Goal: Task Accomplishment & Management: Manage account settings

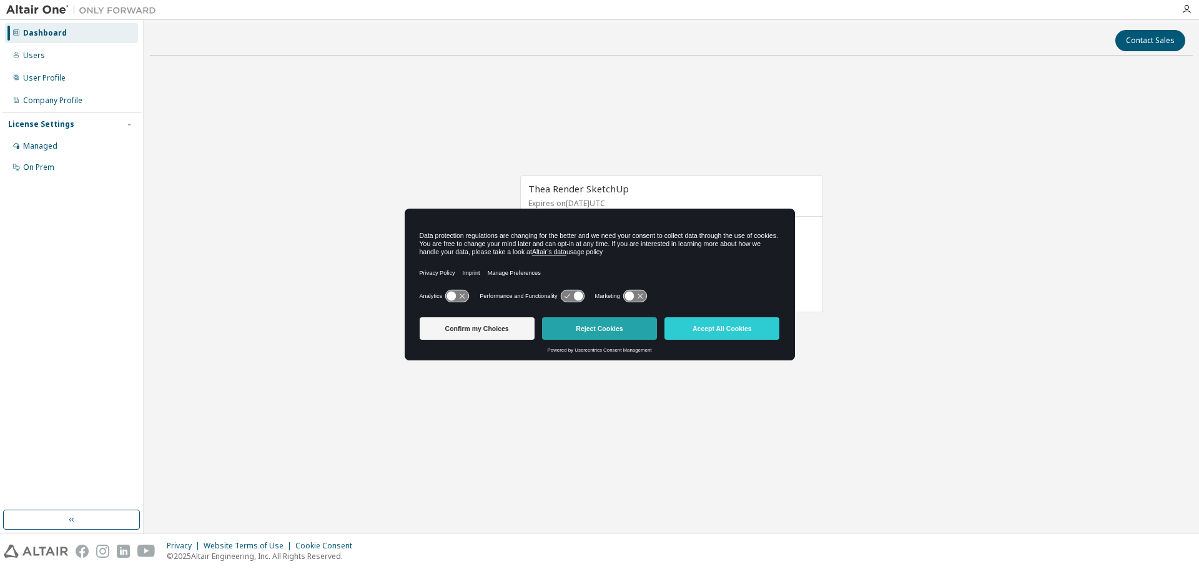
click at [608, 331] on button "Reject Cookies" at bounding box center [599, 328] width 115 height 22
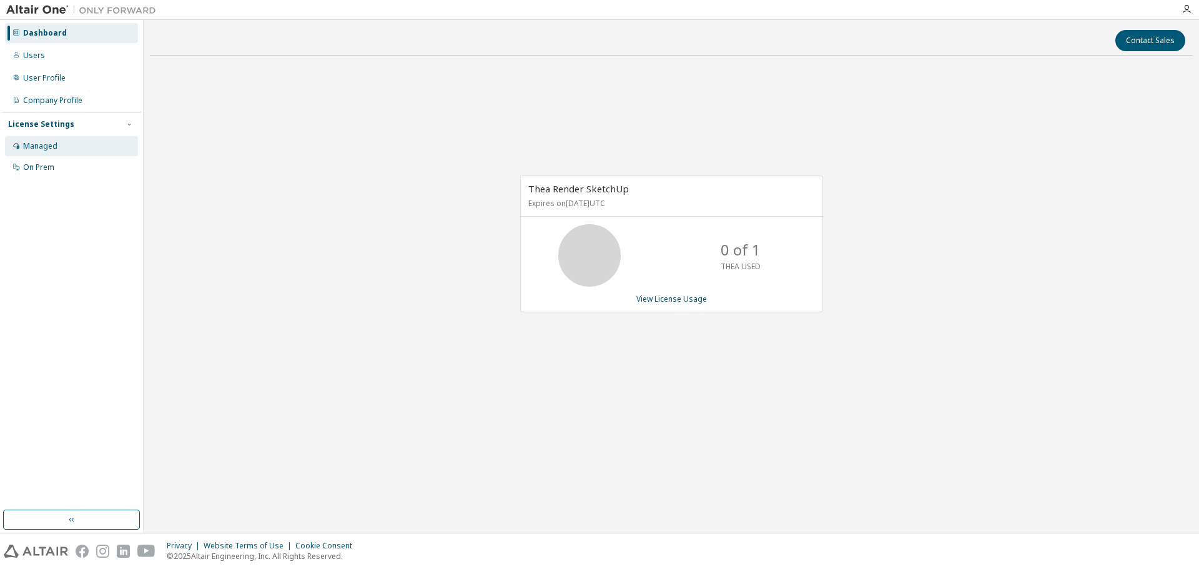
click at [87, 145] on div "Managed" at bounding box center [71, 146] width 133 height 20
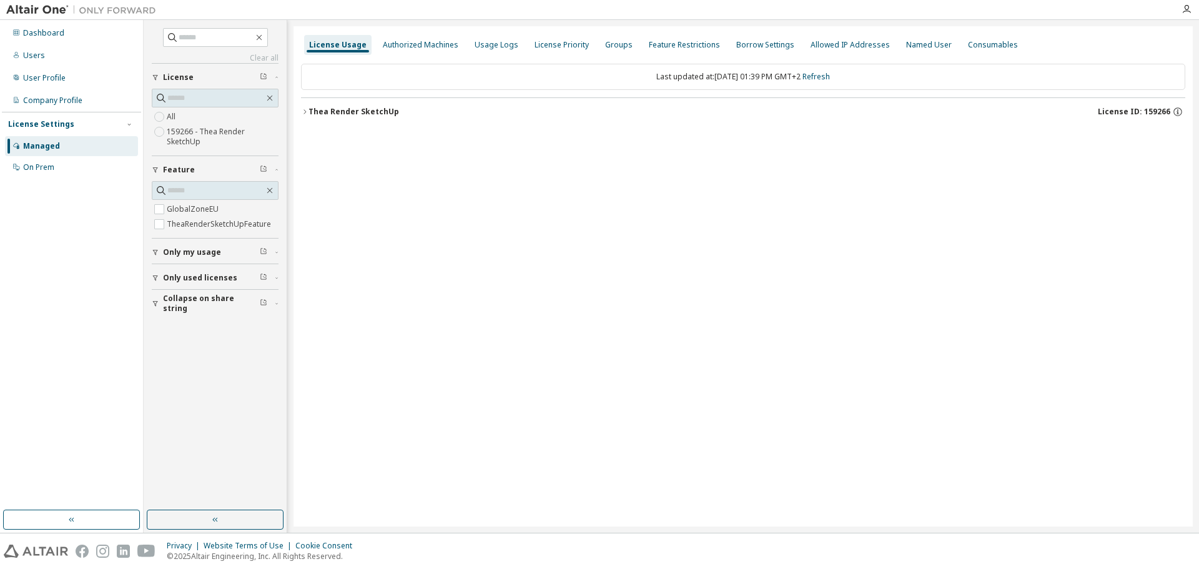
click at [312, 115] on div "Thea Render SketchUp" at bounding box center [353, 112] width 91 height 10
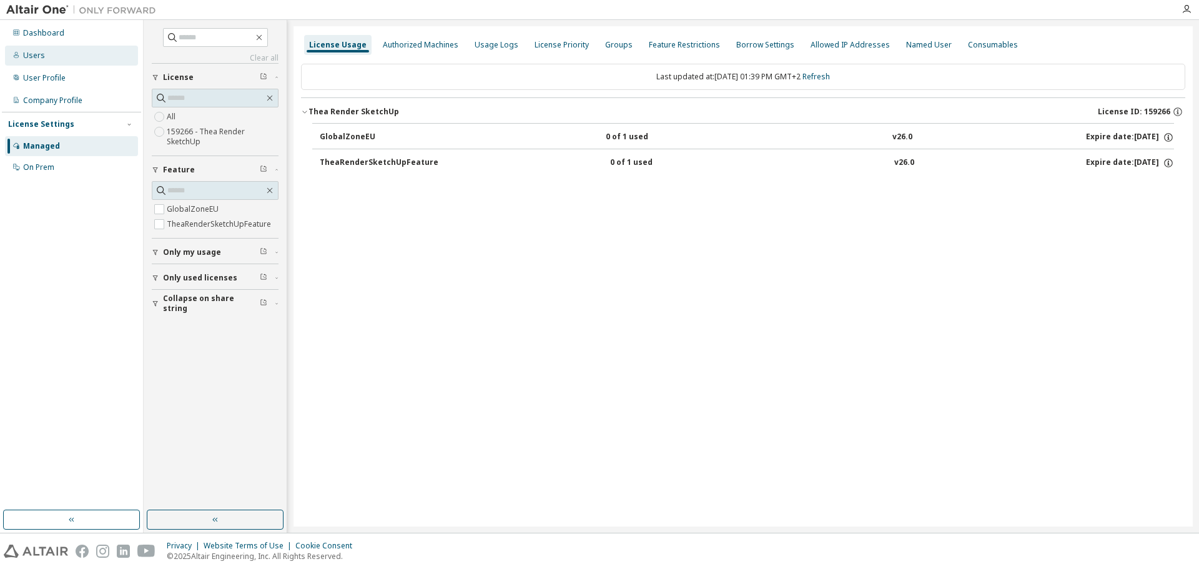
click at [26, 55] on div "Users" at bounding box center [34, 56] width 22 height 10
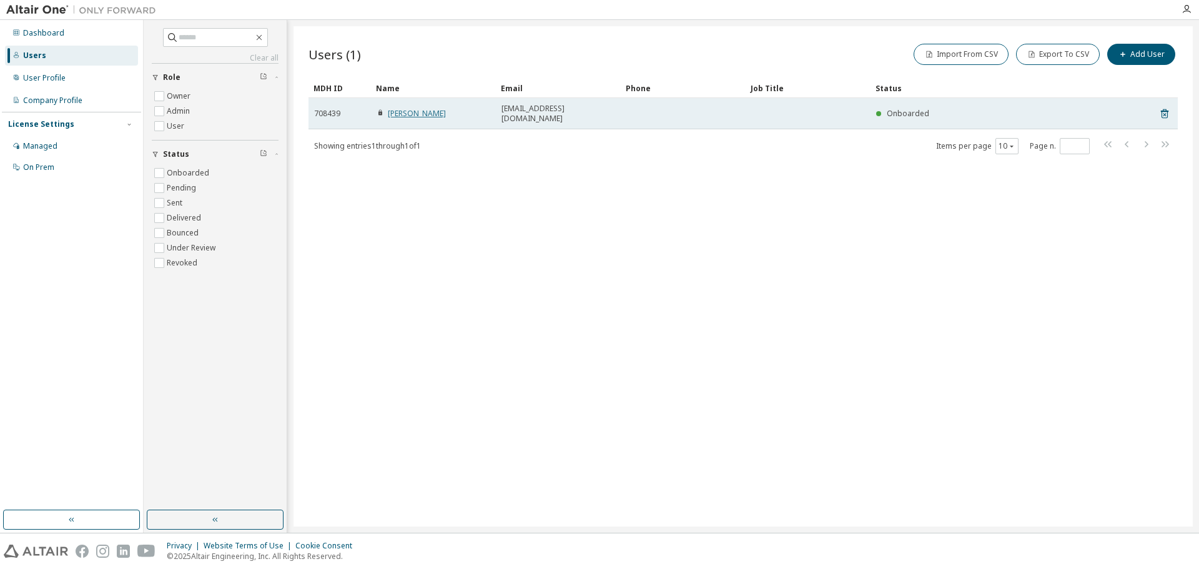
click at [397, 109] on link "Cécile BAUDRI" at bounding box center [417, 113] width 58 height 11
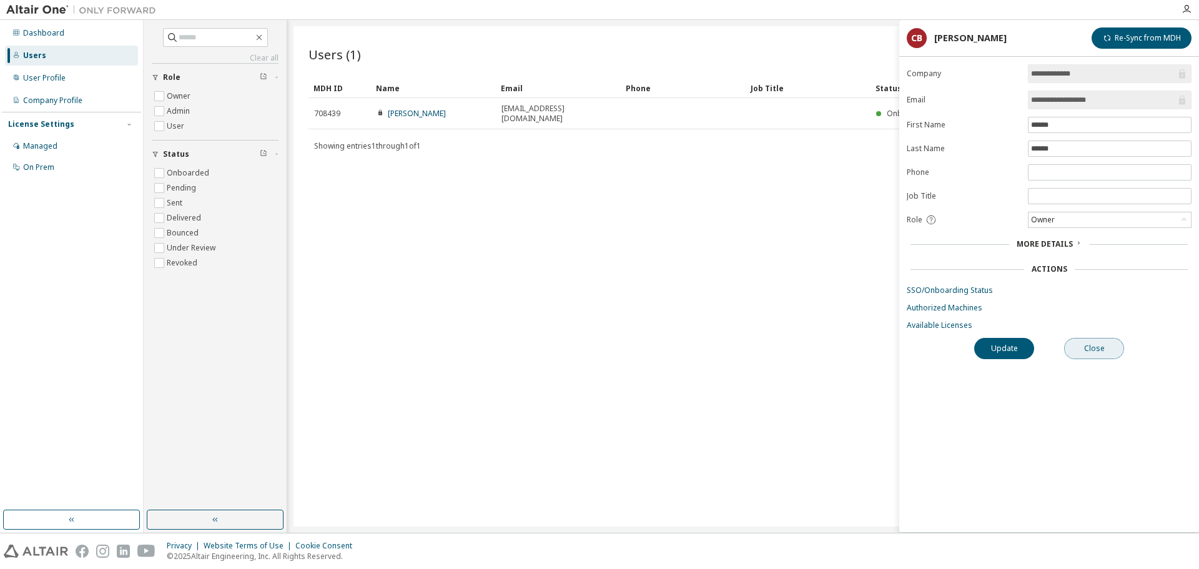
click at [1083, 348] on button "Close" at bounding box center [1094, 348] width 60 height 21
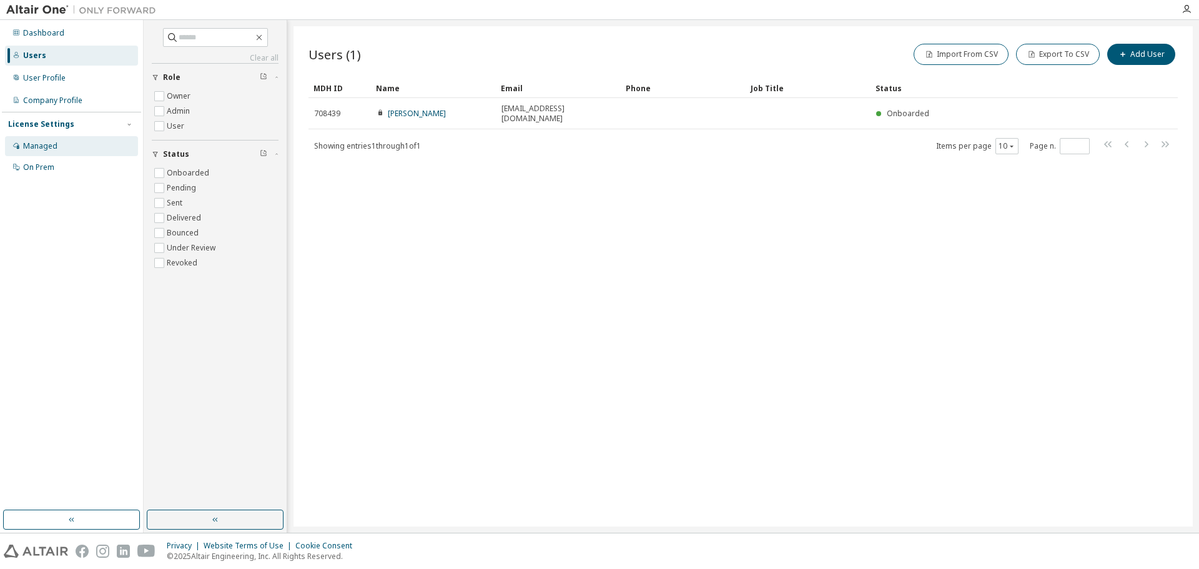
click at [51, 151] on div "Managed" at bounding box center [71, 146] width 133 height 20
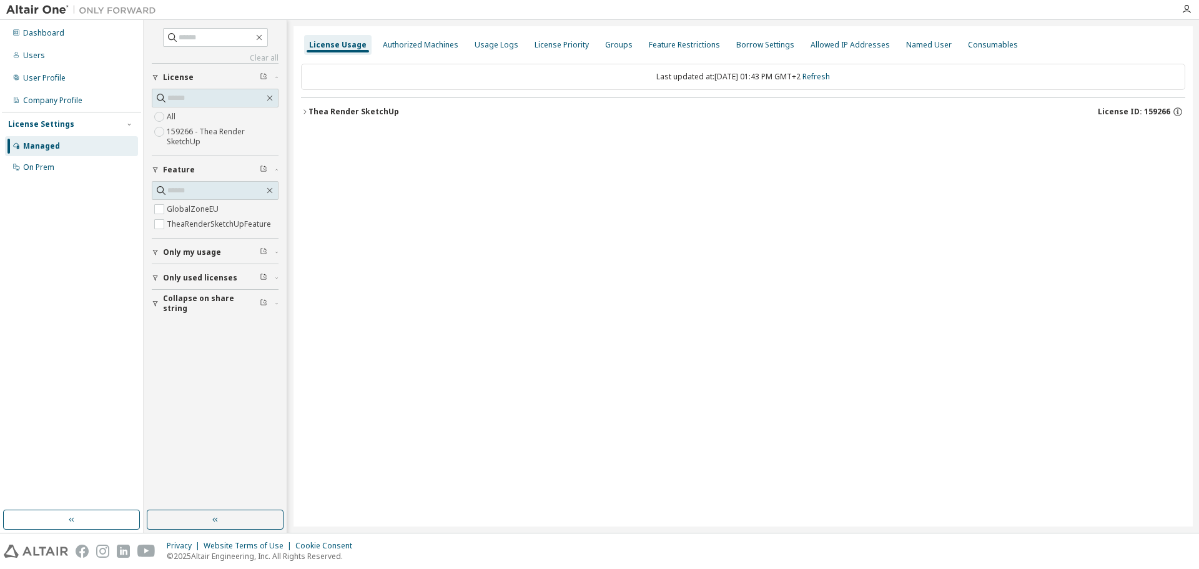
click at [302, 112] on icon "button" at bounding box center [304, 111] width 7 height 7
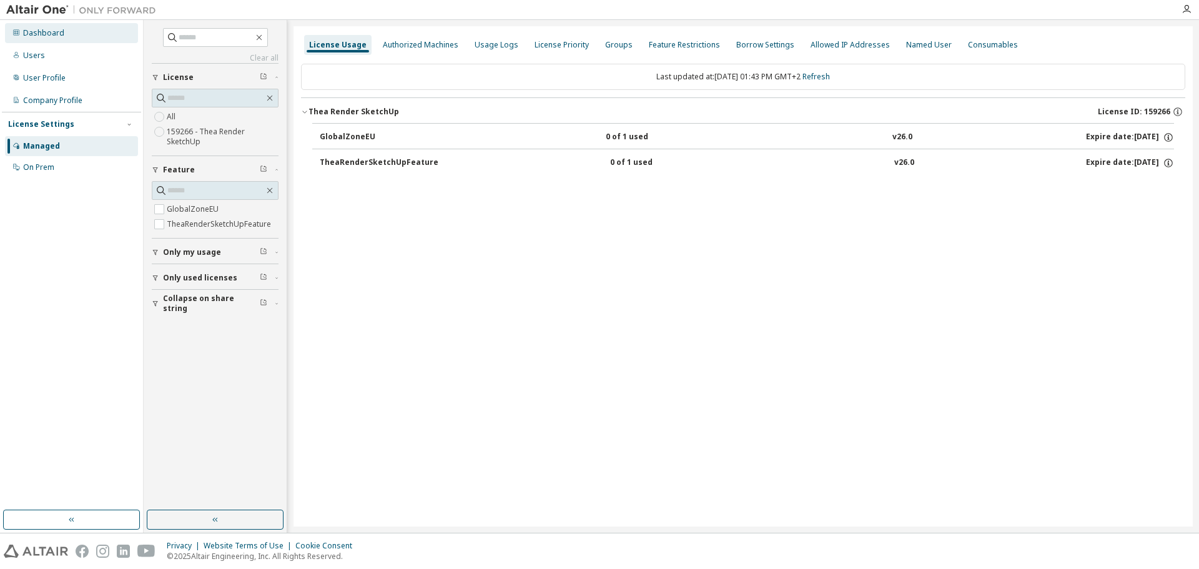
click at [27, 39] on div "Dashboard" at bounding box center [71, 33] width 133 height 20
